Goal: Navigation & Orientation: Find specific page/section

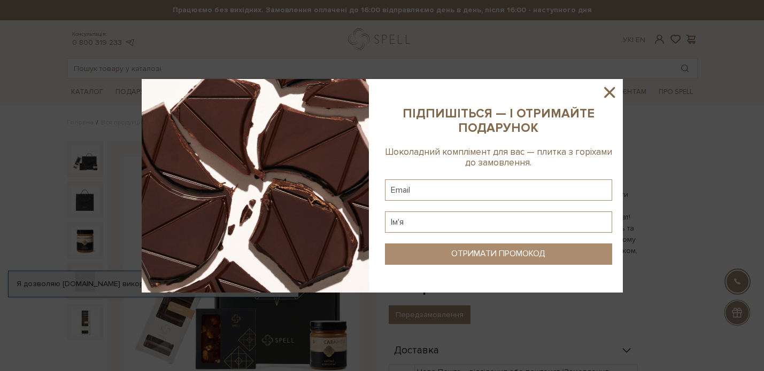
drag, startPoint x: 615, startPoint y: 94, endPoint x: 564, endPoint y: 144, distance: 71.0
click at [614, 94] on icon at bounding box center [609, 92] width 18 height 18
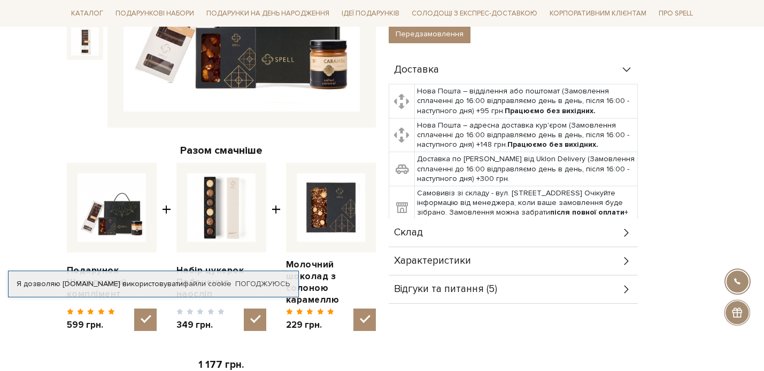
scroll to position [282, 0]
click at [269, 284] on link "Погоджуюсь" at bounding box center [262, 284] width 55 height 10
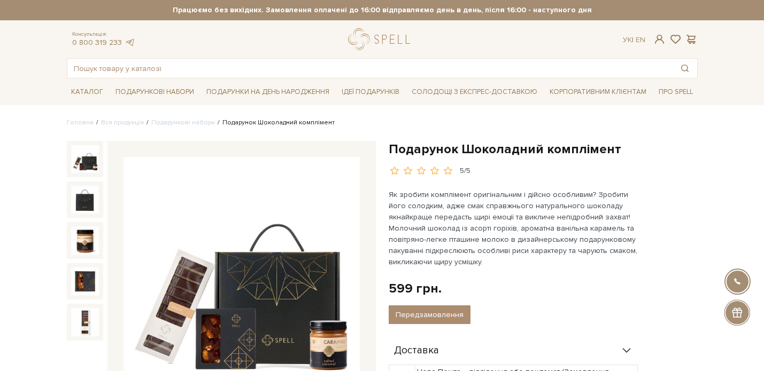
scroll to position [3, 0]
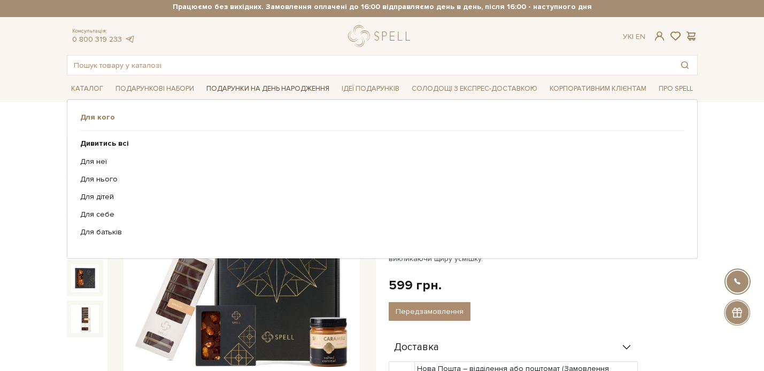
click at [294, 88] on link "Подарунки на День народження" at bounding box center [267, 89] width 131 height 17
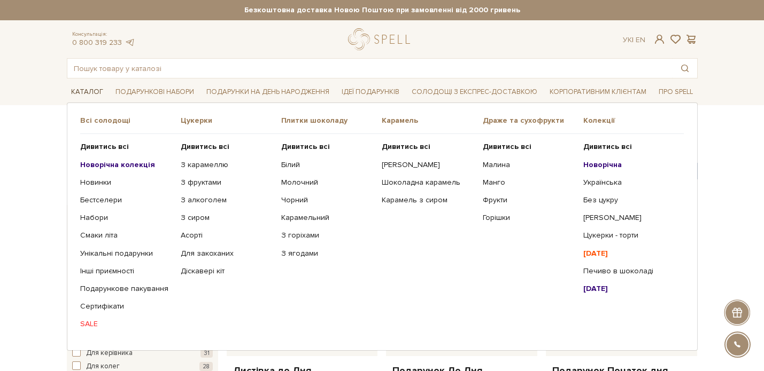
click at [90, 87] on link "Каталог" at bounding box center [87, 92] width 41 height 17
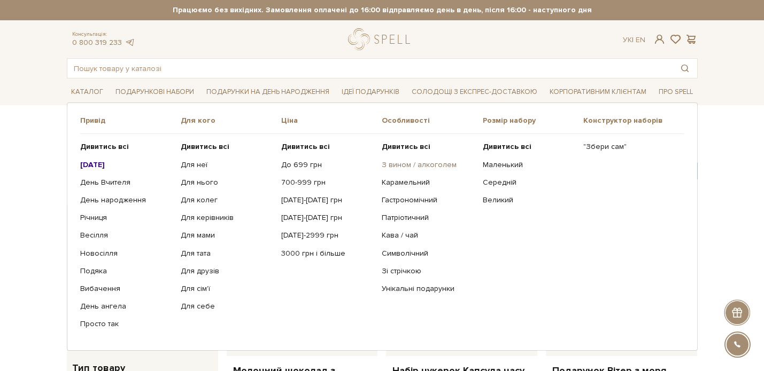
click at [412, 166] on link "З вином / алкоголем" at bounding box center [428, 165] width 92 height 10
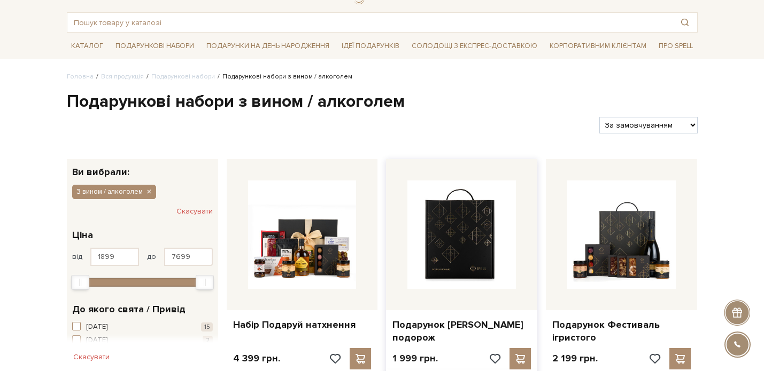
scroll to position [48, 0]
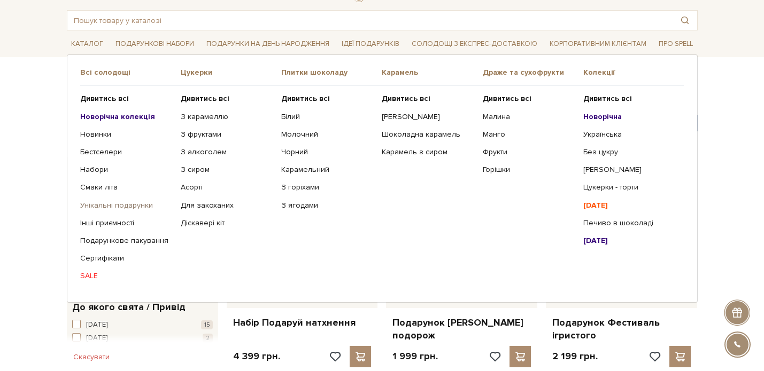
click at [102, 207] on link "Унікальні подарунки" at bounding box center [126, 206] width 92 height 10
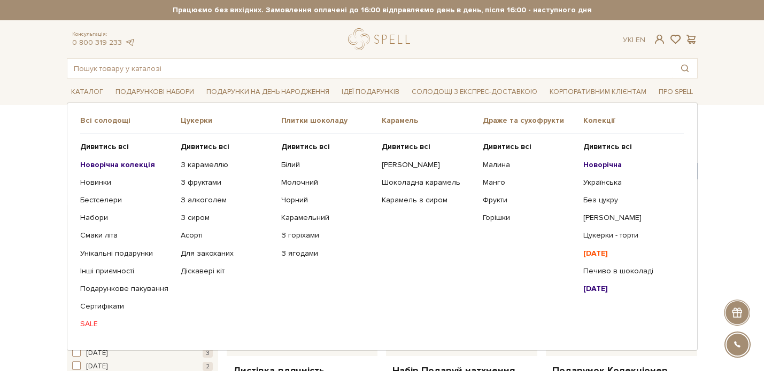
click at [598, 290] on b "[DATE]" at bounding box center [595, 288] width 25 height 9
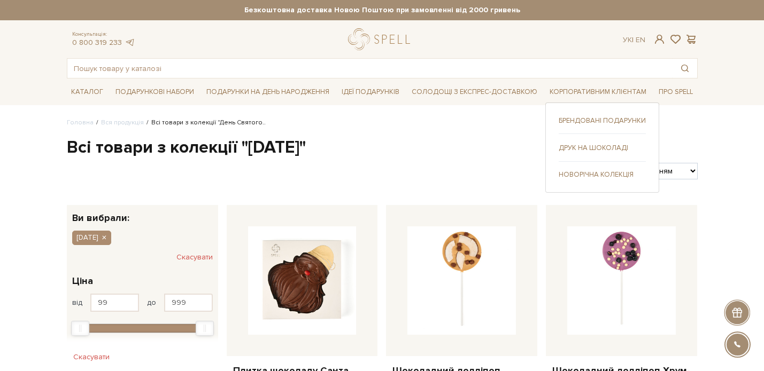
click at [596, 118] on link "Брендовані подарунки" at bounding box center [601, 121] width 87 height 10
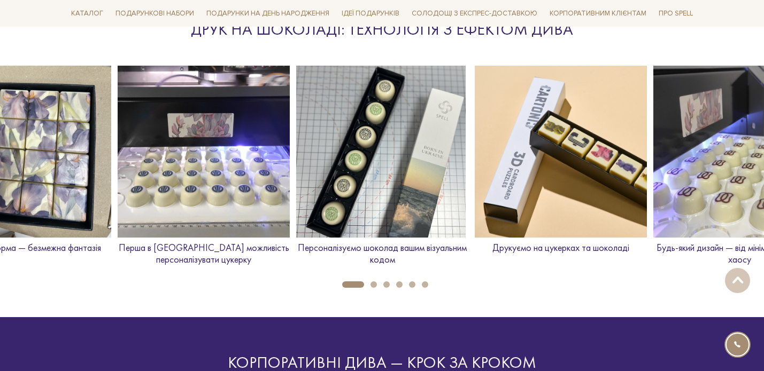
scroll to position [1542, 0]
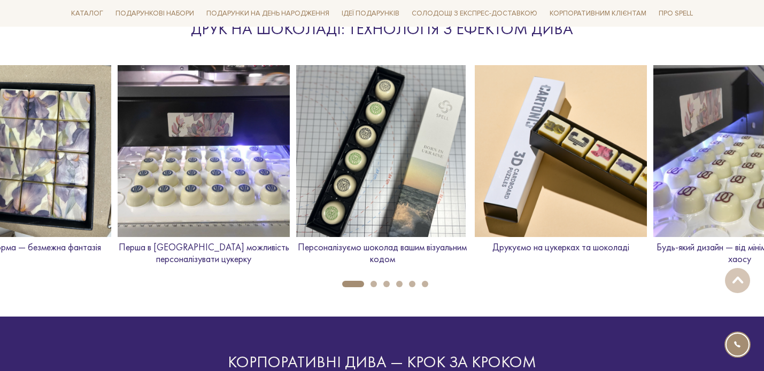
click at [375, 281] on button "2" at bounding box center [373, 284] width 6 height 6
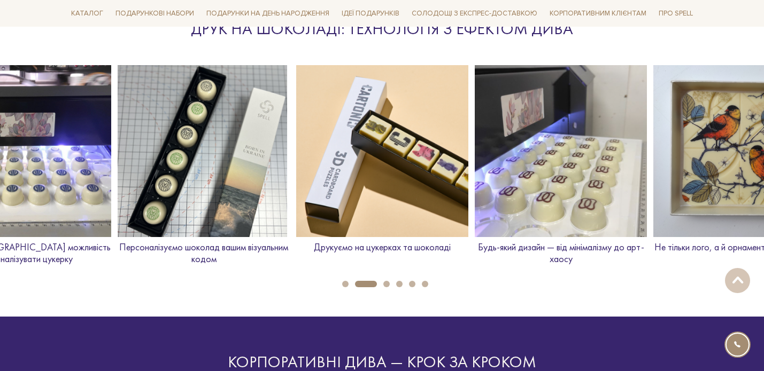
click at [388, 282] on button "3" at bounding box center [386, 284] width 6 height 6
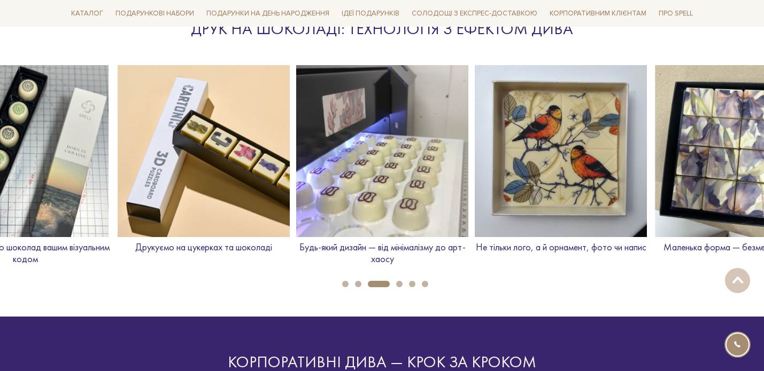
click at [400, 282] on button "4" at bounding box center [399, 284] width 6 height 6
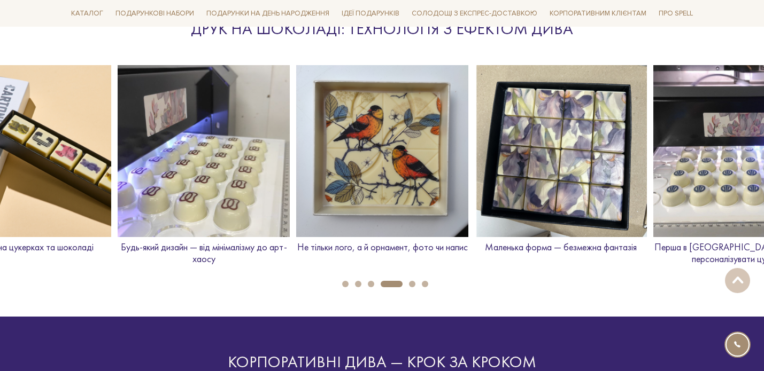
click at [411, 283] on button "5" at bounding box center [412, 284] width 6 height 6
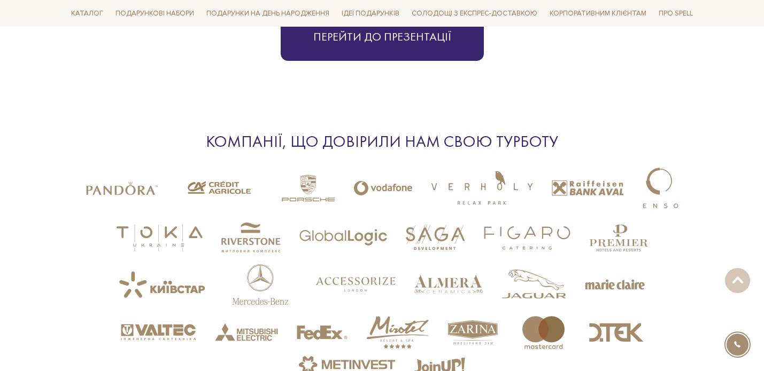
scroll to position [2594, 0]
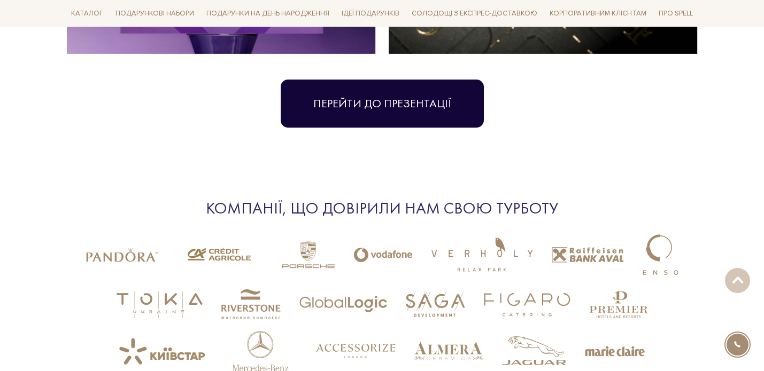
click at [440, 85] on link "Перейти до презентації" at bounding box center [382, 104] width 203 height 48
